Goal: Find specific page/section: Find specific page/section

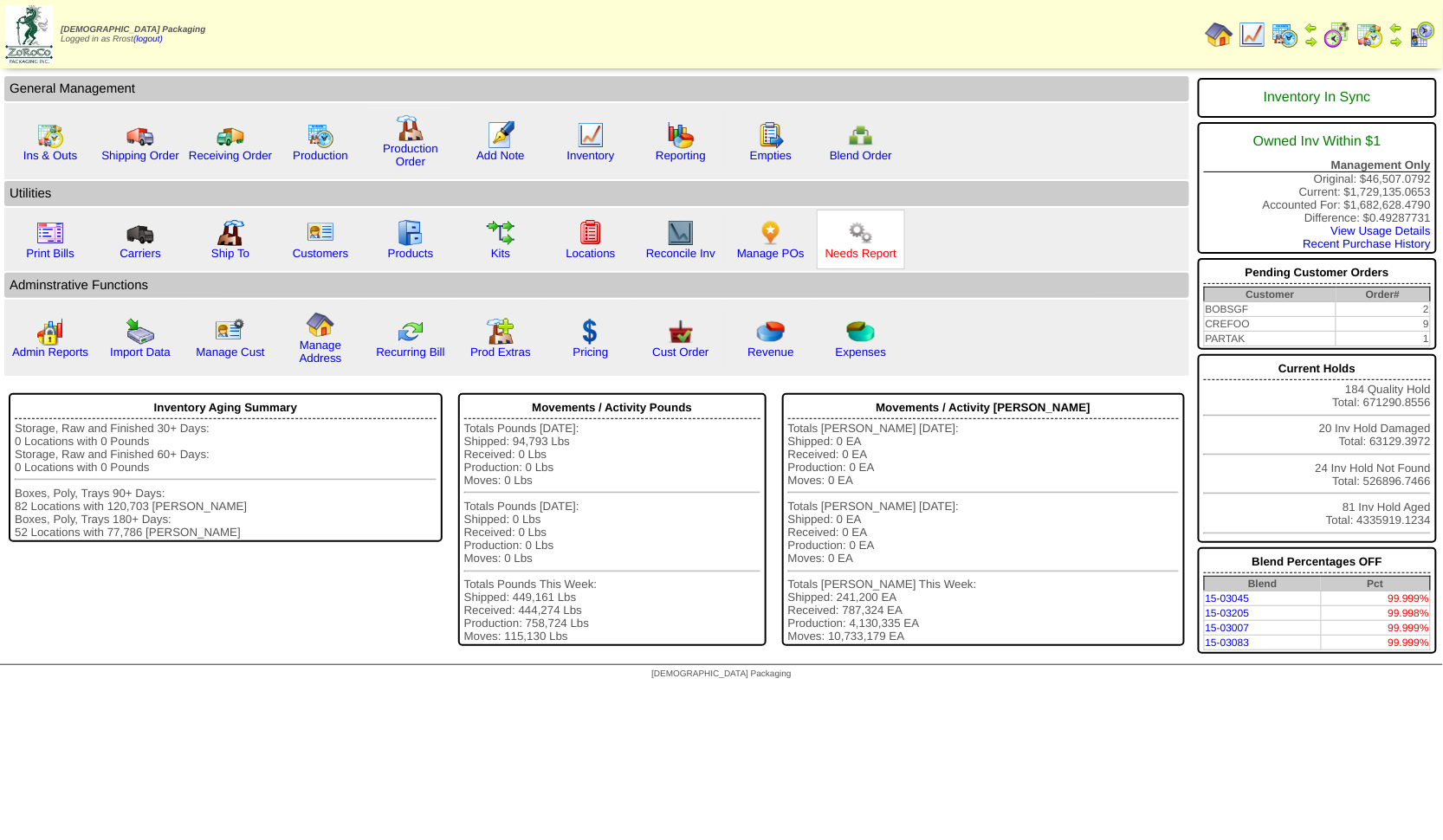
click at [851, 246] on link "Needs Report" at bounding box center [861, 253] width 71 height 13
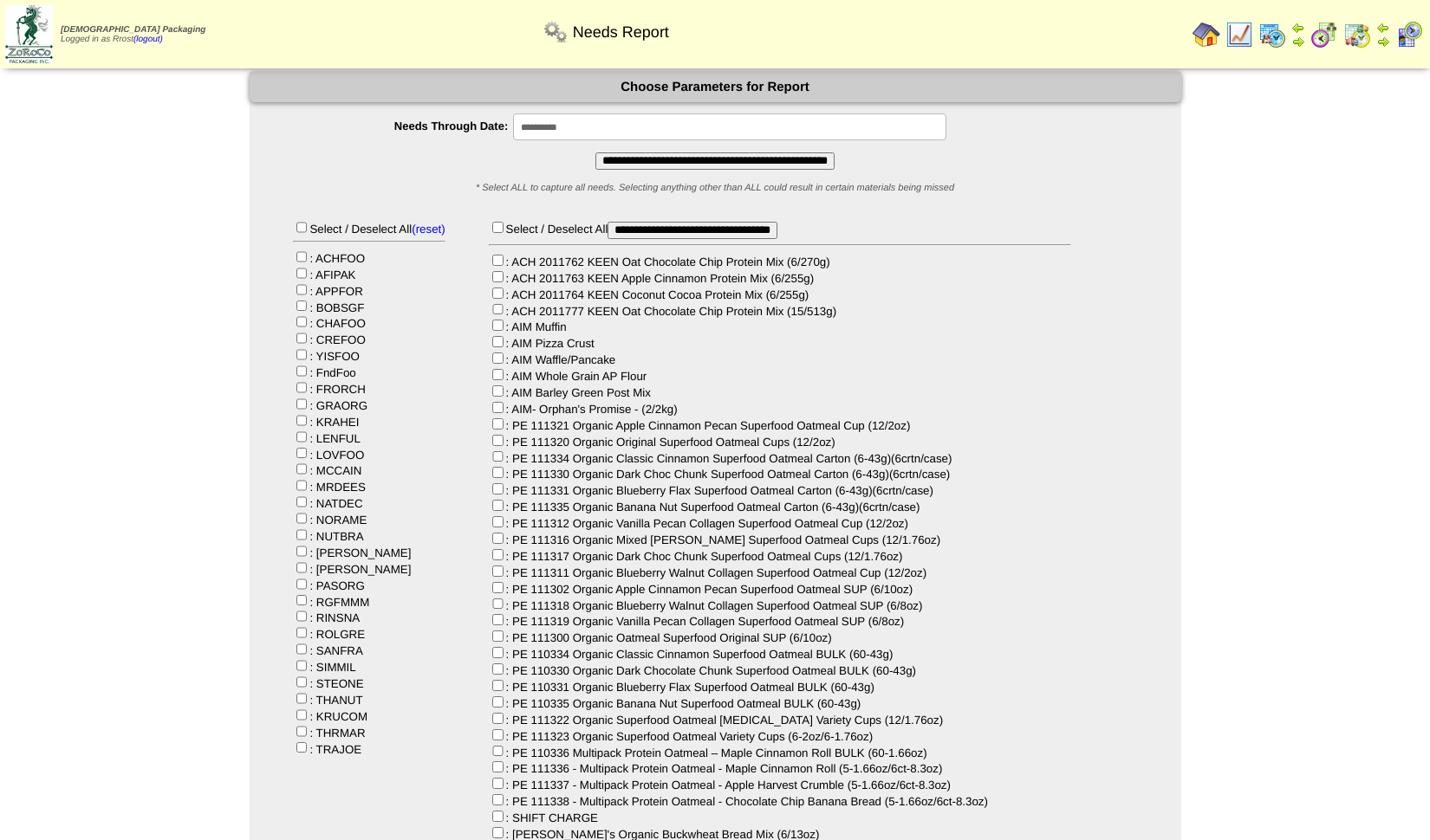
click at [626, 157] on input "**********" at bounding box center [715, 161] width 239 height 17
